Goal: Information Seeking & Learning: Learn about a topic

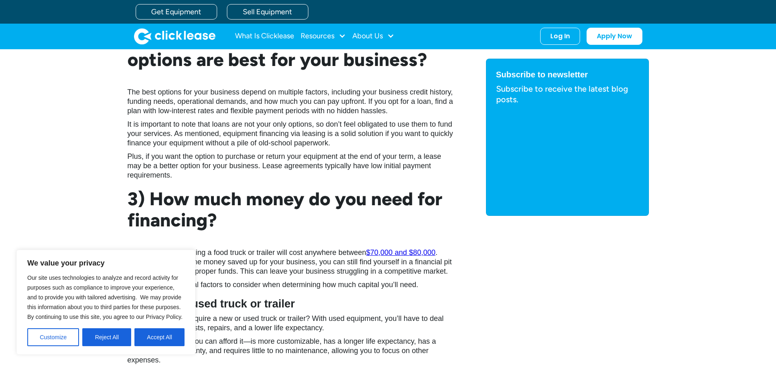
scroll to position [1019, 0]
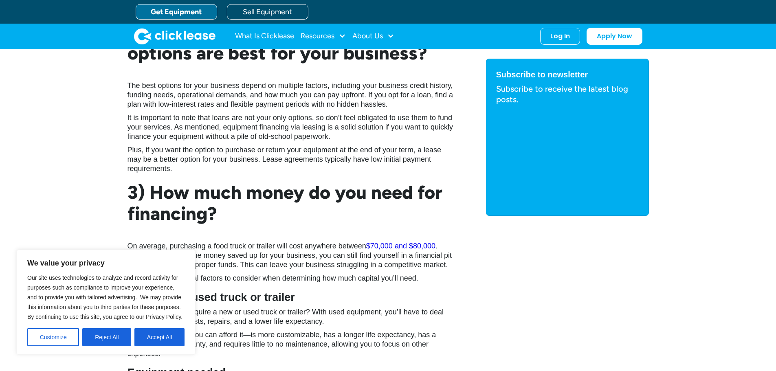
click at [170, 11] on link "Get Equipment" at bounding box center [176, 11] width 81 height 15
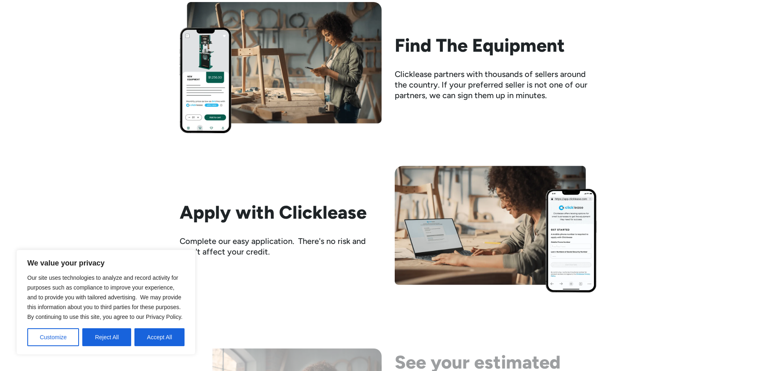
scroll to position [856, 0]
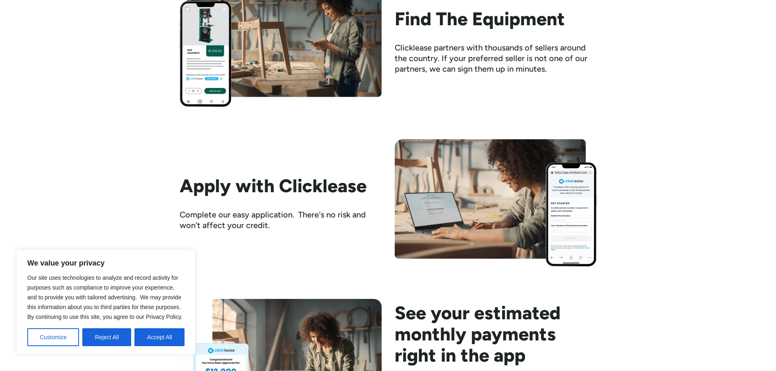
click at [484, 24] on h2 "Find The Equipment" at bounding box center [496, 18] width 202 height 21
click at [328, 23] on img at bounding box center [281, 41] width 202 height 131
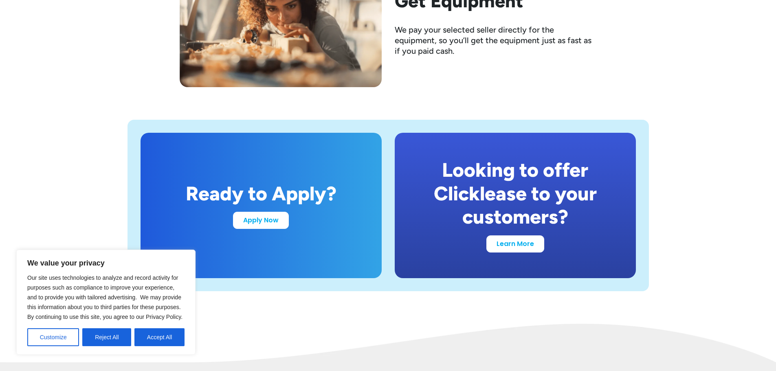
scroll to position [1548, 0]
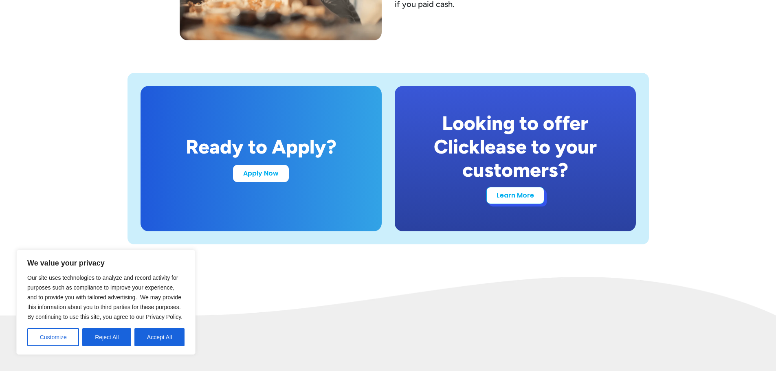
click at [525, 200] on link "Learn More" at bounding box center [516, 195] width 58 height 17
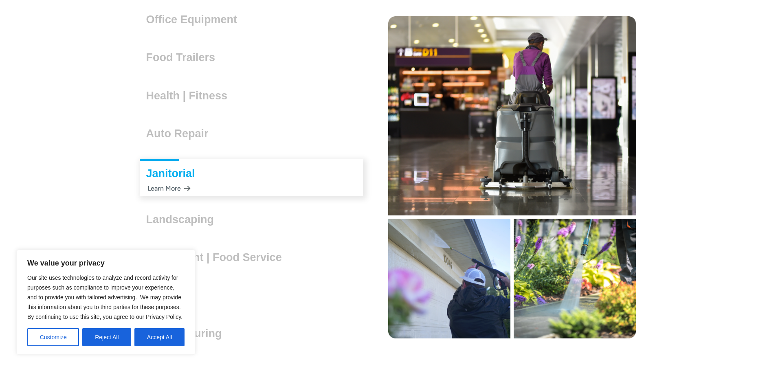
scroll to position [2363, 0]
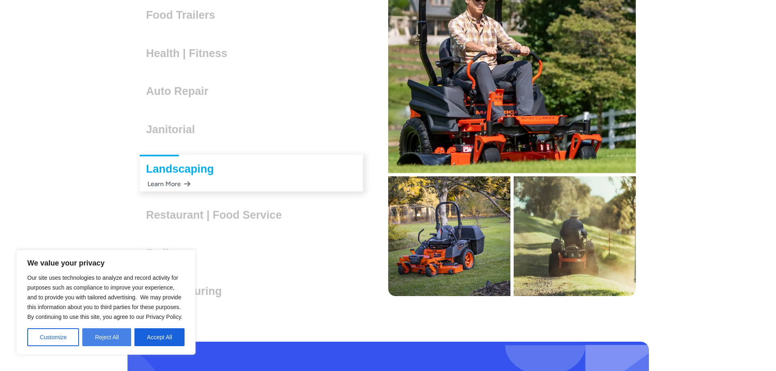
click at [104, 337] on button "Reject All" at bounding box center [106, 337] width 49 height 18
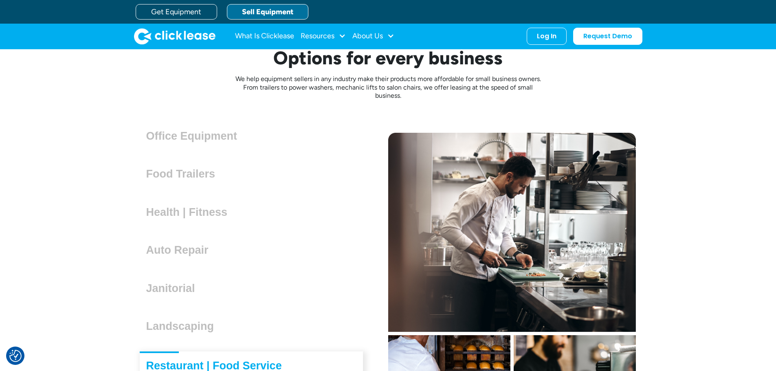
scroll to position [2200, 0]
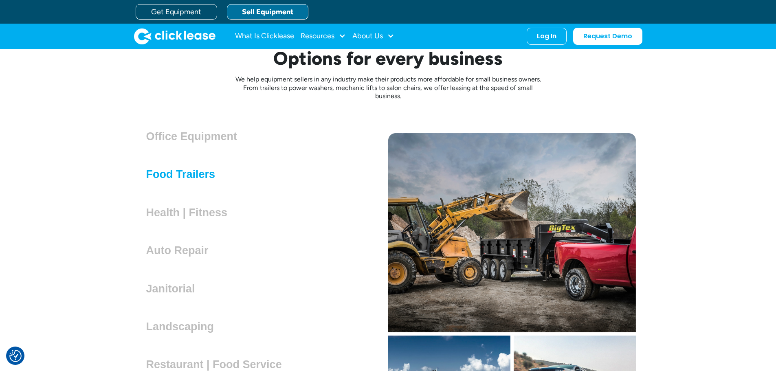
click at [198, 174] on h3 "Food Trailers" at bounding box center [184, 174] width 76 height 12
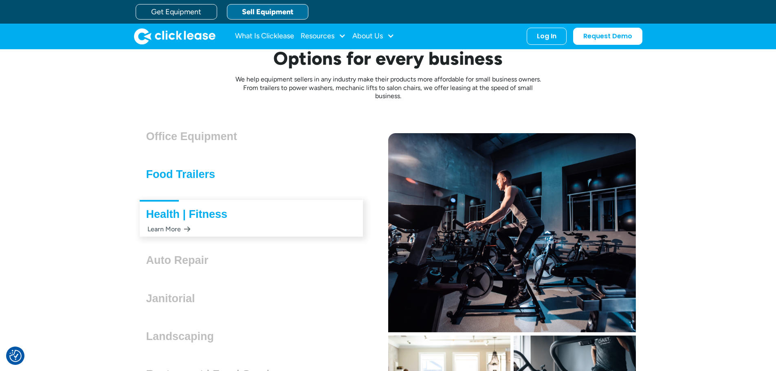
click at [176, 173] on h3 "Food Trailers" at bounding box center [184, 174] width 76 height 12
click at [172, 192] on div "Food Trailers Lorem ipsum dolor sit amet, consectetur adipiscing elit. Suspendi…" at bounding box center [252, 175] width 248 height 34
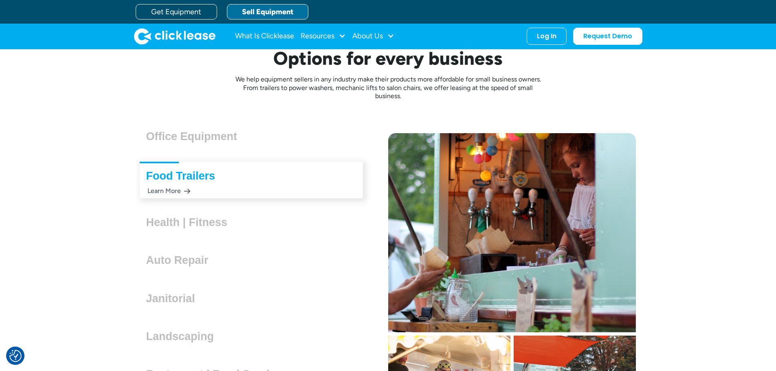
click at [178, 179] on h3 "Food Trailers" at bounding box center [184, 176] width 76 height 12
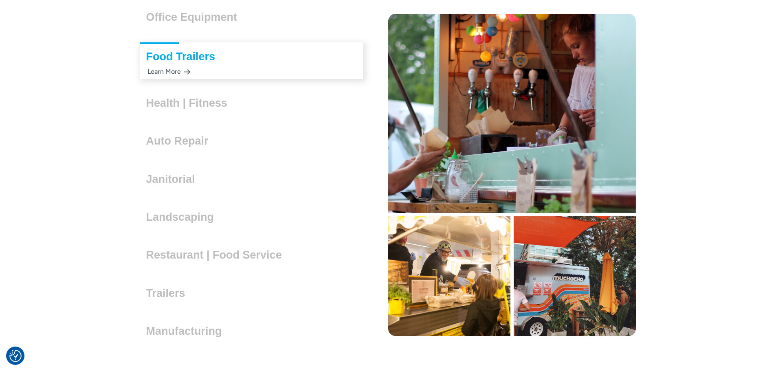
scroll to position [2323, 0]
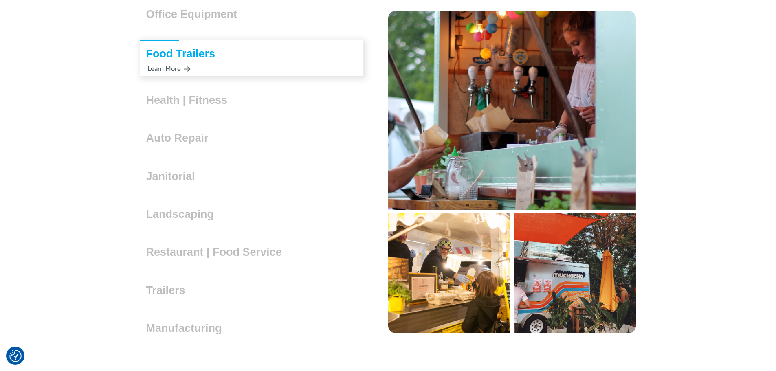
click at [489, 183] on img at bounding box center [512, 110] width 248 height 199
click at [546, 231] on img at bounding box center [575, 274] width 122 height 120
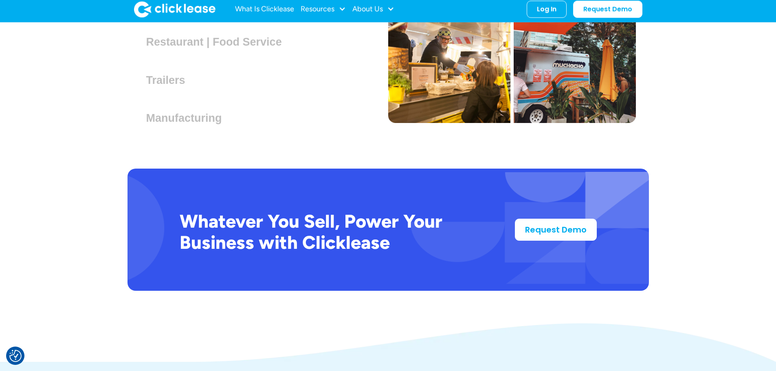
scroll to position [2486, 0]
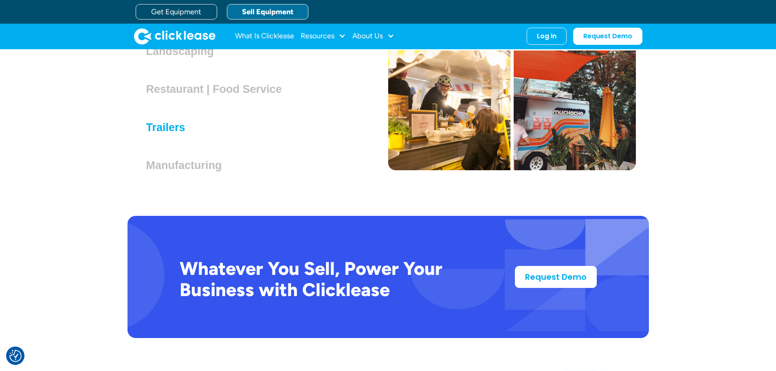
click at [166, 130] on h3 "Trailers" at bounding box center [169, 127] width 46 height 12
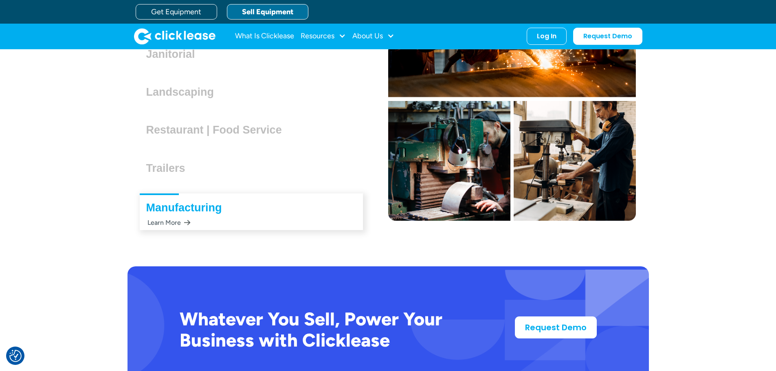
scroll to position [2390, 0]
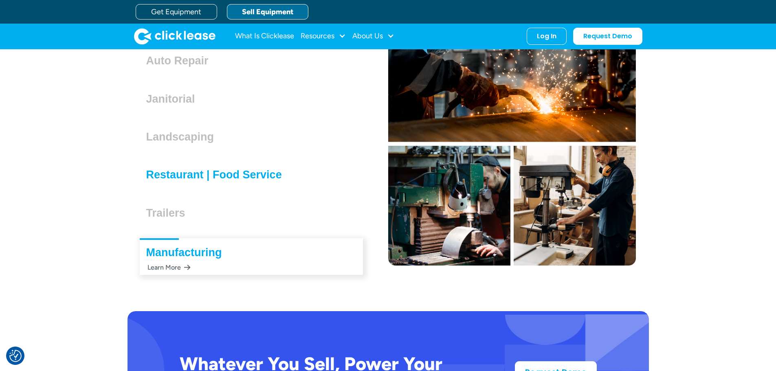
click at [174, 179] on h3 "Restaurant | Food Service" at bounding box center [217, 175] width 142 height 12
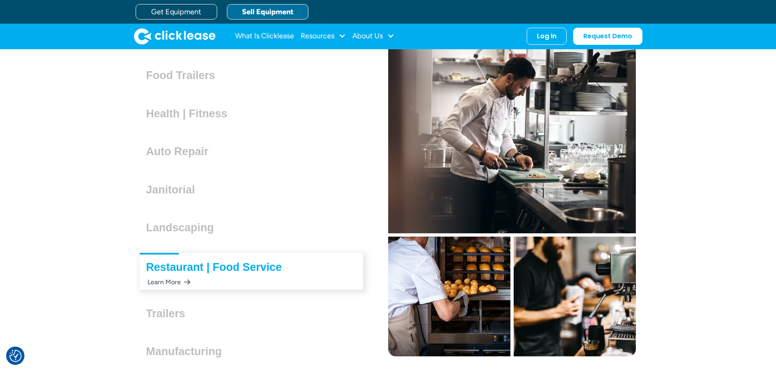
scroll to position [2268, 0]
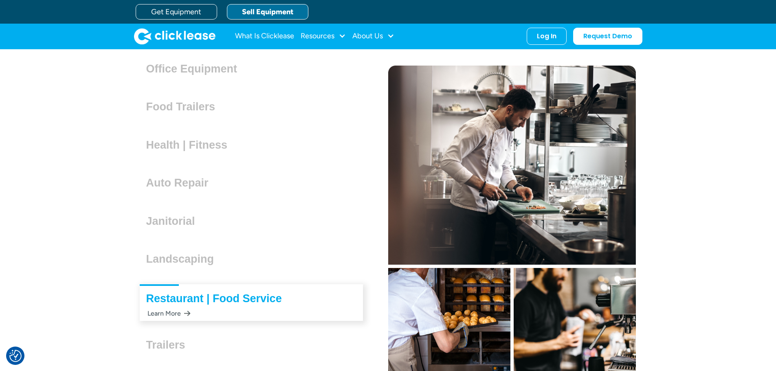
click at [532, 159] on img at bounding box center [512, 165] width 248 height 199
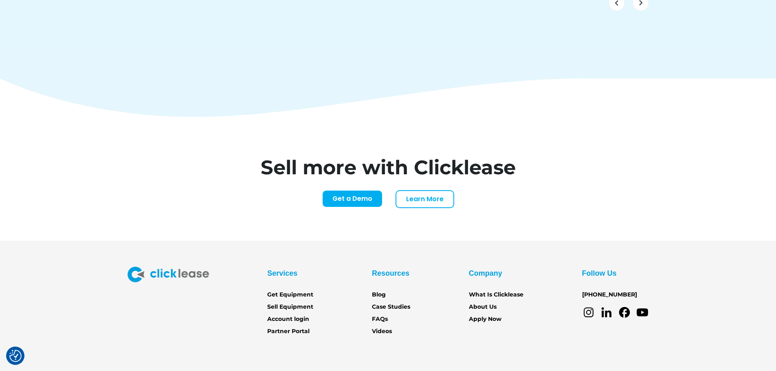
scroll to position [3419, 0]
